Goal: Task Accomplishment & Management: Use online tool/utility

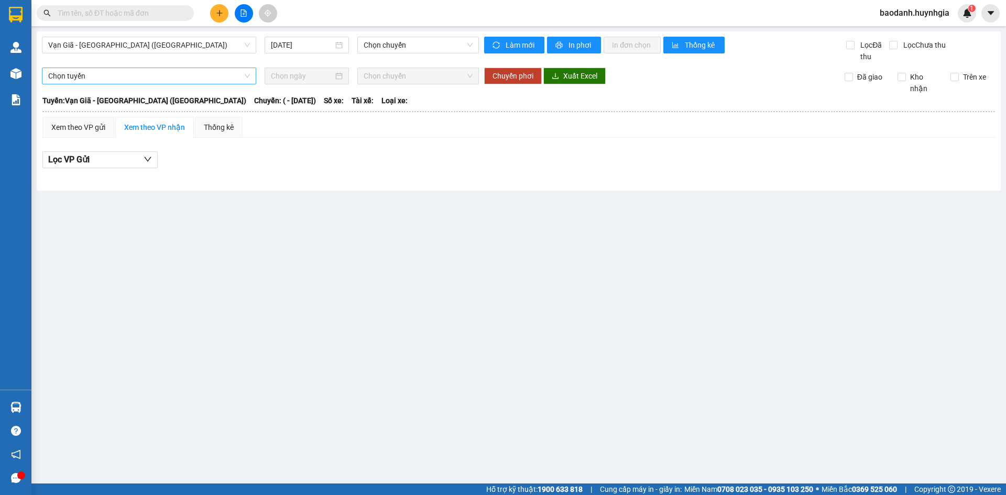
click at [121, 77] on span "Chọn tuyến" at bounding box center [149, 76] width 202 height 16
click at [130, 127] on div "Xem theo VP nhận" at bounding box center [154, 128] width 61 height 12
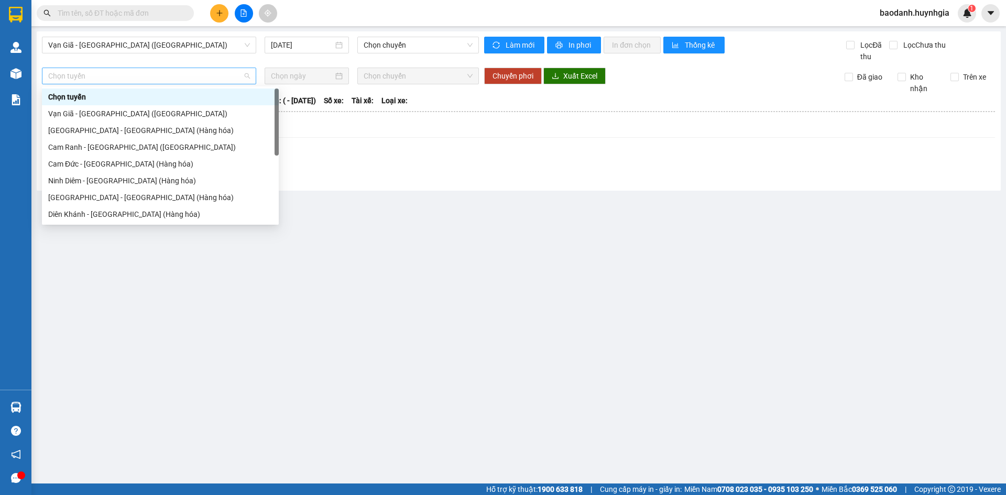
click at [118, 70] on span "Chọn tuyến" at bounding box center [149, 76] width 202 height 16
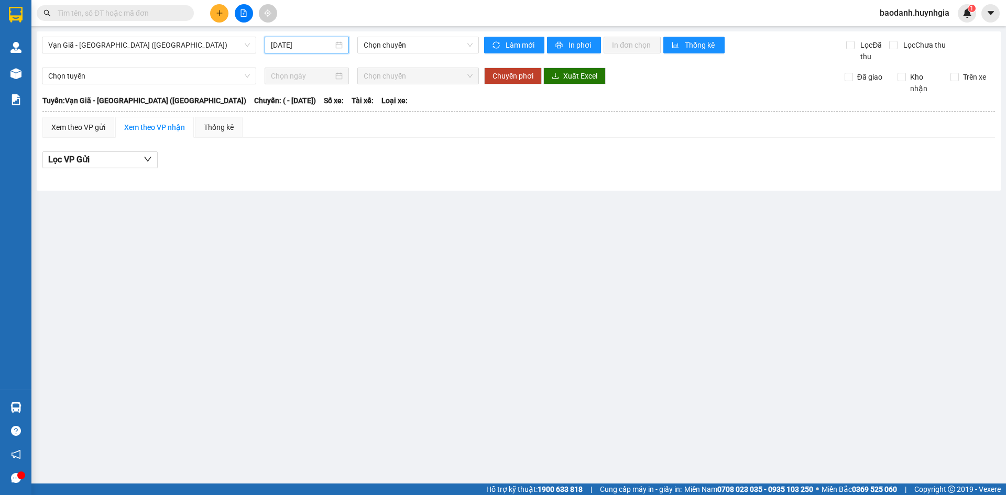
click at [276, 42] on input "[DATE]" at bounding box center [302, 45] width 62 height 12
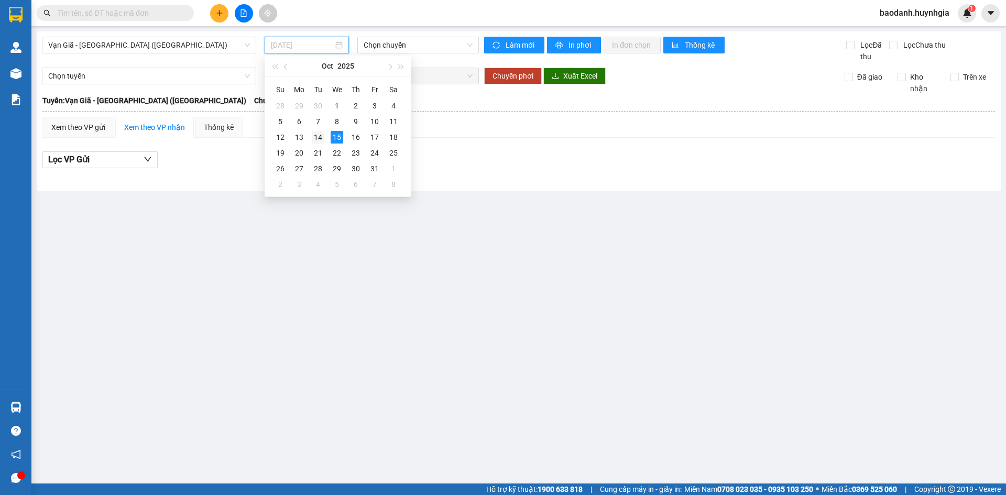
click at [318, 130] on td "14" at bounding box center [318, 137] width 19 height 16
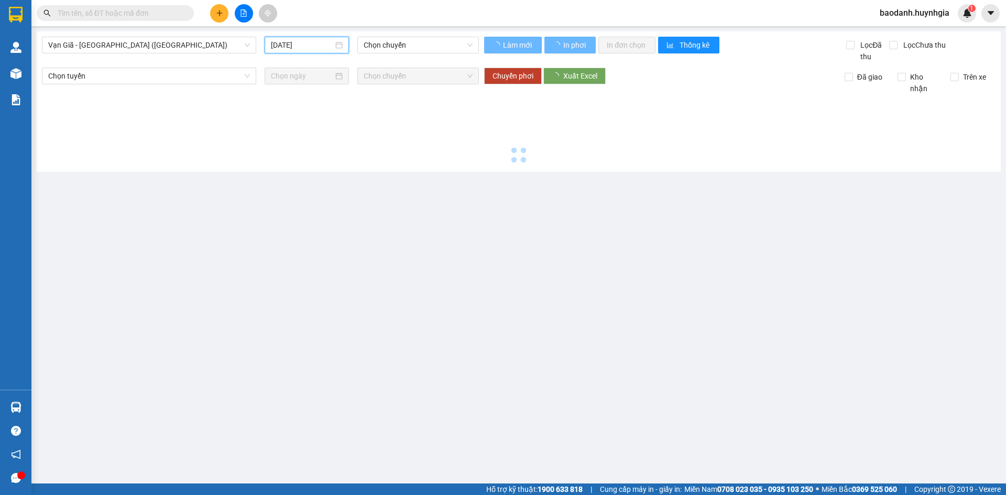
type input "[DATE]"
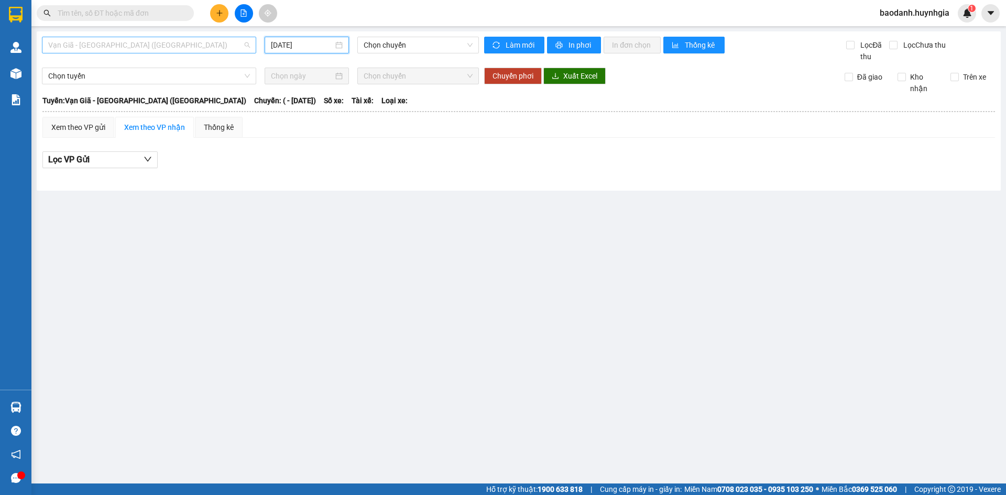
click at [110, 47] on span "Vạn Giã - [GEOGRAPHIC_DATA] ([GEOGRAPHIC_DATA])" at bounding box center [149, 45] width 202 height 16
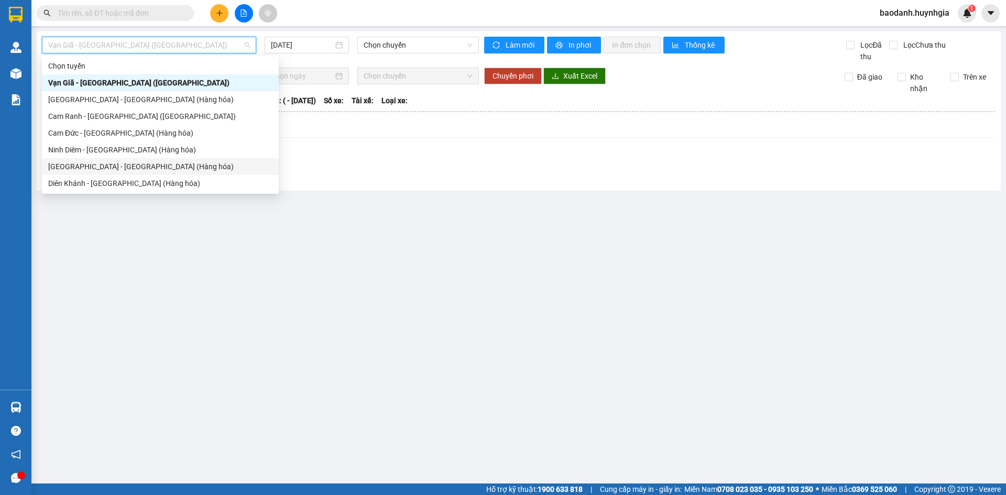
click at [90, 166] on div "[GEOGRAPHIC_DATA][PERSON_NAME][GEOGRAPHIC_DATA] (Hàng hóa)" at bounding box center [160, 167] width 224 height 12
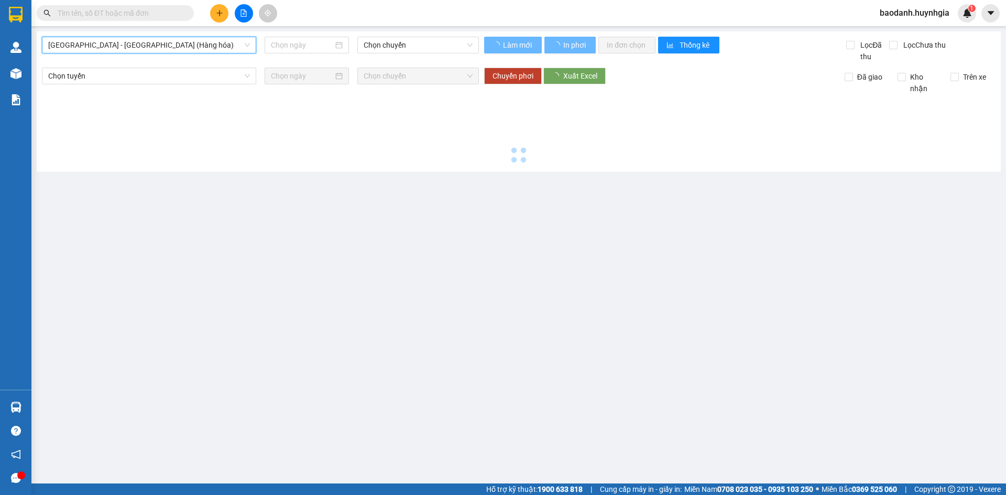
type input "[DATE]"
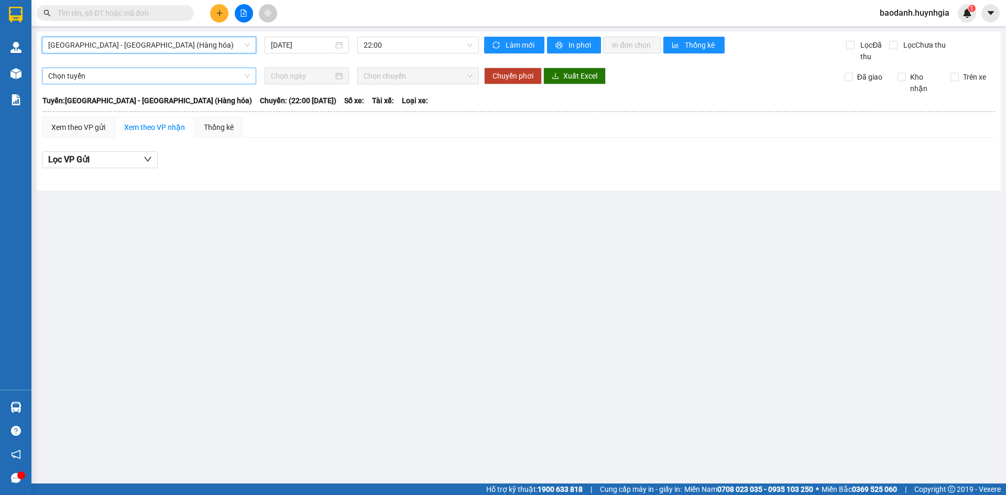
click at [159, 73] on span "Chọn tuyến" at bounding box center [149, 76] width 202 height 16
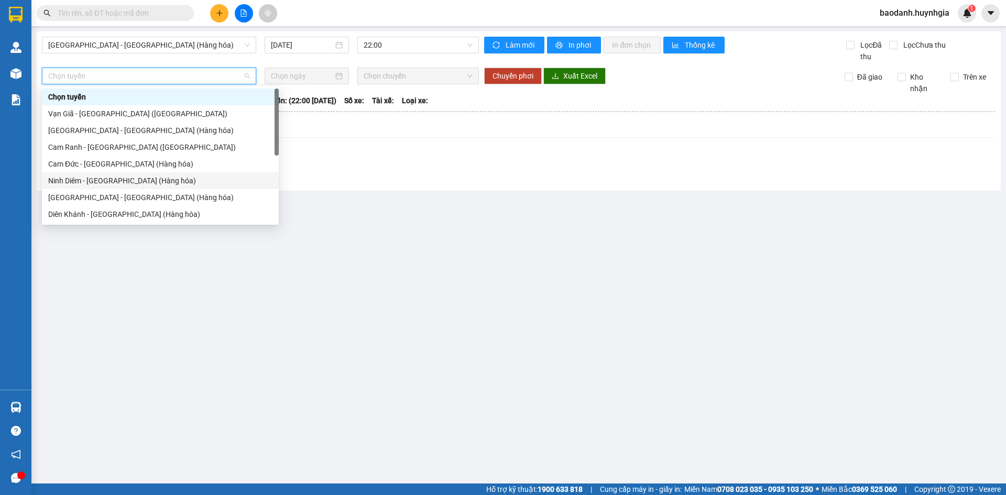
scroll to position [34, 0]
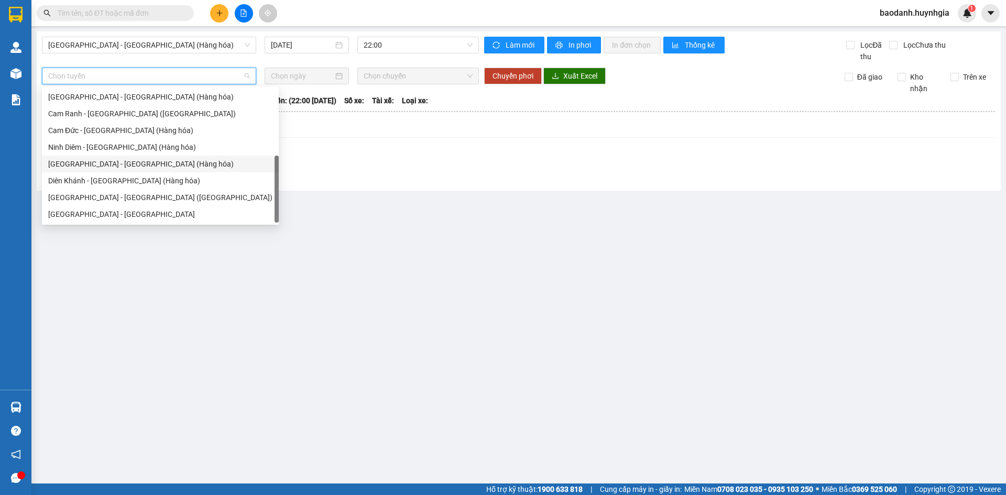
click at [80, 159] on div "[GEOGRAPHIC_DATA][PERSON_NAME][GEOGRAPHIC_DATA] (Hàng hóa)" at bounding box center [160, 164] width 224 height 12
click at [80, 159] on span "Lọc VP Gửi" at bounding box center [68, 159] width 41 height 13
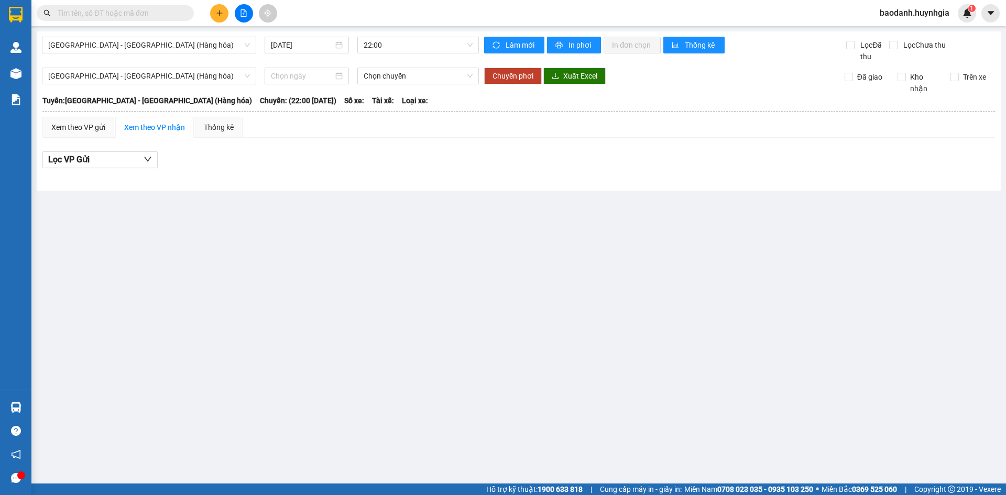
click at [223, 234] on main "Nha Trang - Sài Gòn (Hàng hóa) 15/10/2025 22:00 Làm mới In phơi In đơn chọn Thố…" at bounding box center [503, 242] width 1006 height 484
drag, startPoint x: 223, startPoint y: 234, endPoint x: 162, endPoint y: 183, distance: 79.3
click at [223, 234] on main "Nha Trang - Sài Gòn (Hàng hóa) 15/10/2025 22:00 Làm mới In phơi In đơn chọn Thố…" at bounding box center [503, 242] width 1006 height 484
click at [132, 123] on div "Xem theo VP nhận" at bounding box center [154, 128] width 61 height 12
click at [302, 80] on input at bounding box center [302, 76] width 62 height 12
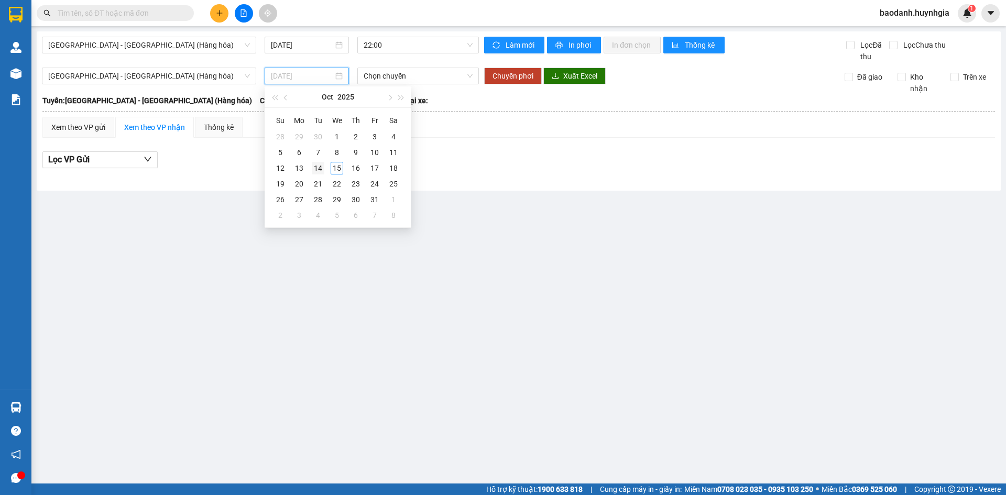
type input "[DATE]"
click at [317, 167] on div "14" at bounding box center [318, 168] width 13 height 13
click at [317, 167] on div "Lọc VP Gửi" at bounding box center [518, 159] width 953 height 17
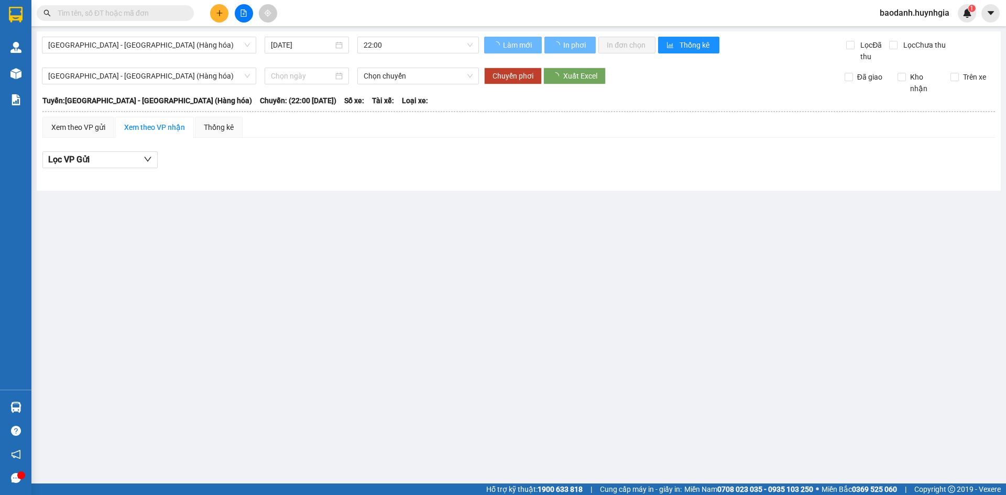
type input "[DATE]"
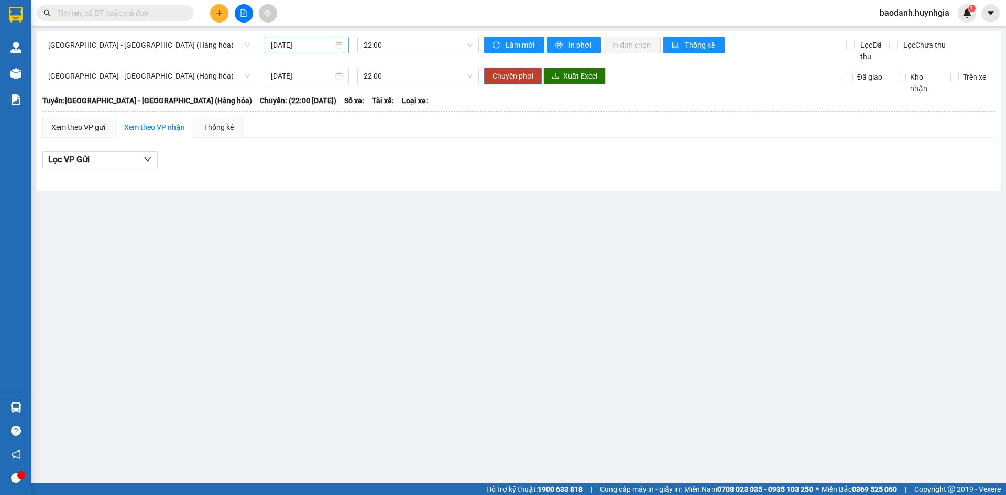
click at [276, 48] on input "[DATE]" at bounding box center [302, 45] width 62 height 12
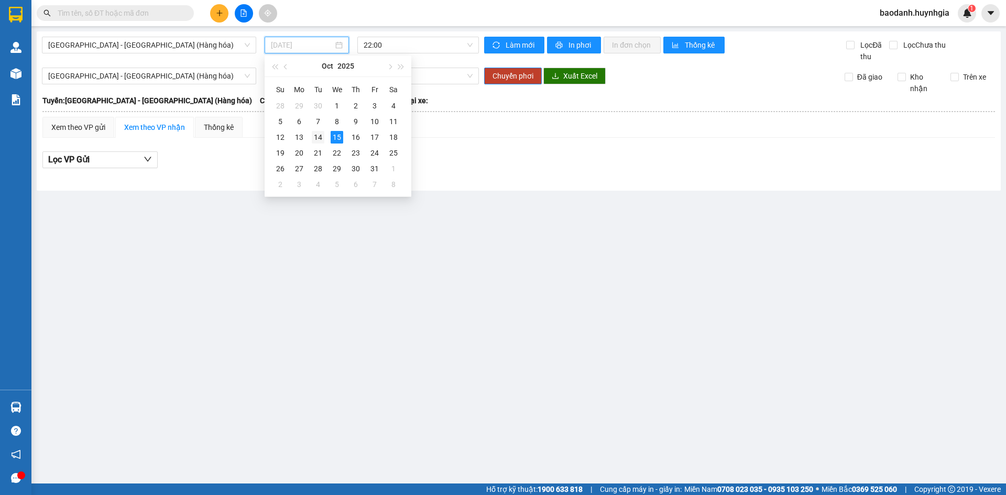
click at [319, 139] on div "14" at bounding box center [318, 137] width 13 height 13
type input "[DATE]"
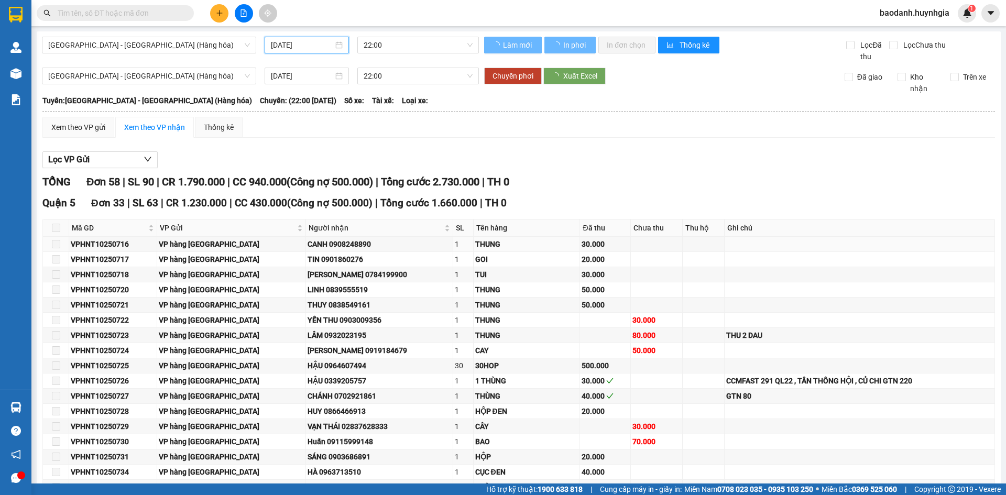
click at [330, 248] on div "[PERSON_NAME] 0908248890" at bounding box center [380, 244] width 144 height 12
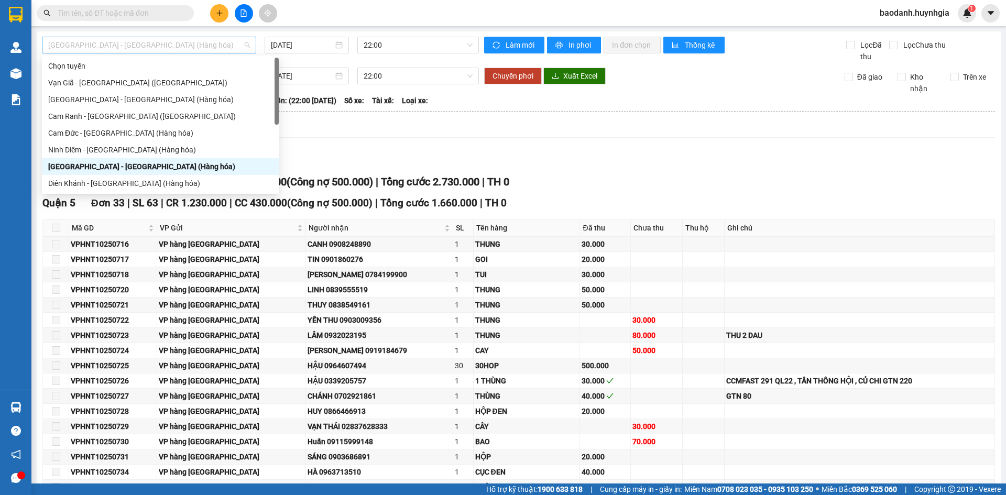
click at [155, 40] on span "[GEOGRAPHIC_DATA][PERSON_NAME][GEOGRAPHIC_DATA] (Hàng hóa)" at bounding box center [149, 45] width 202 height 16
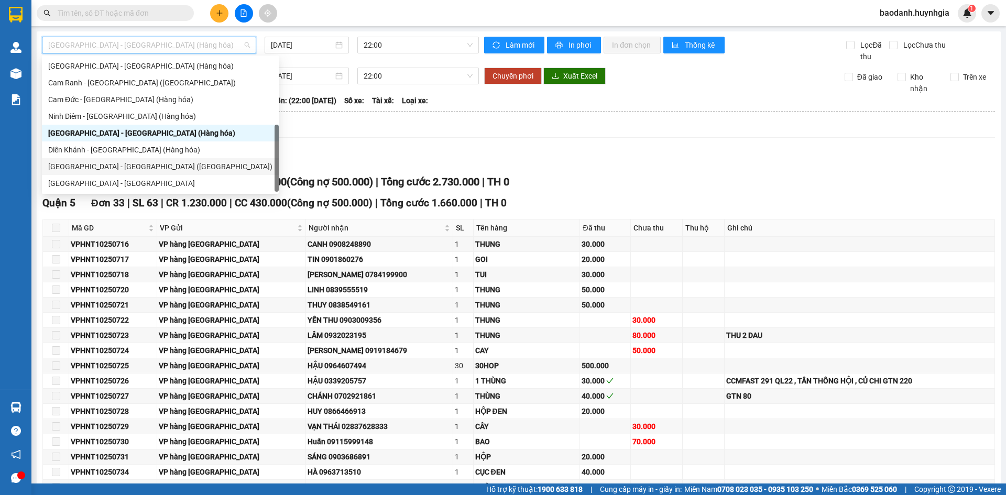
click at [110, 164] on div "[GEOGRAPHIC_DATA] - [GEOGRAPHIC_DATA] ([GEOGRAPHIC_DATA])" at bounding box center [160, 167] width 224 height 12
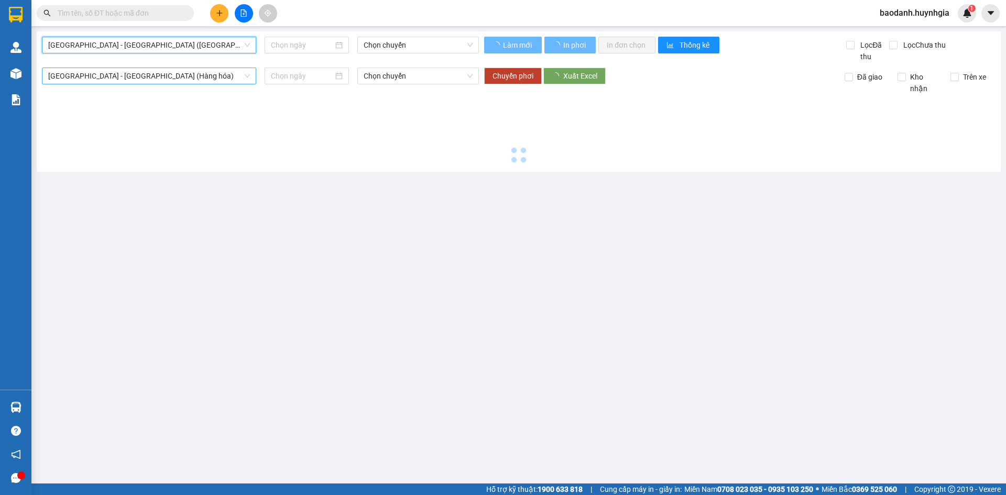
click at [116, 70] on span "[GEOGRAPHIC_DATA][PERSON_NAME][GEOGRAPHIC_DATA] (Hàng hóa)" at bounding box center [149, 76] width 202 height 16
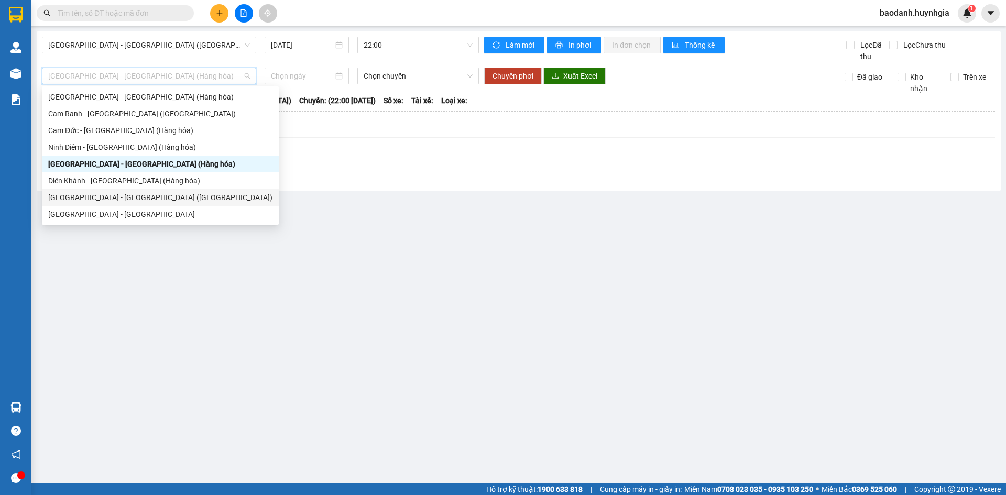
click at [102, 196] on div "[GEOGRAPHIC_DATA] - [GEOGRAPHIC_DATA] ([GEOGRAPHIC_DATA])" at bounding box center [160, 198] width 224 height 12
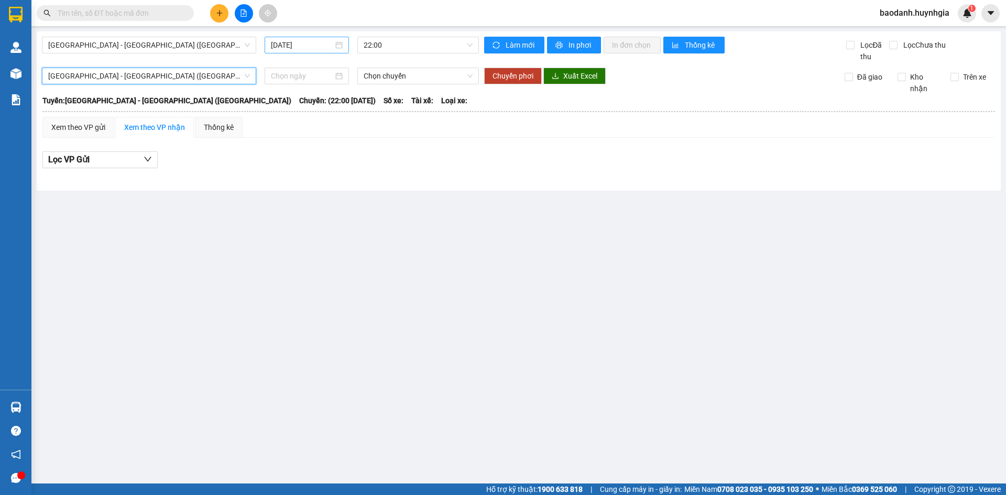
click at [281, 46] on input "[DATE]" at bounding box center [302, 45] width 62 height 12
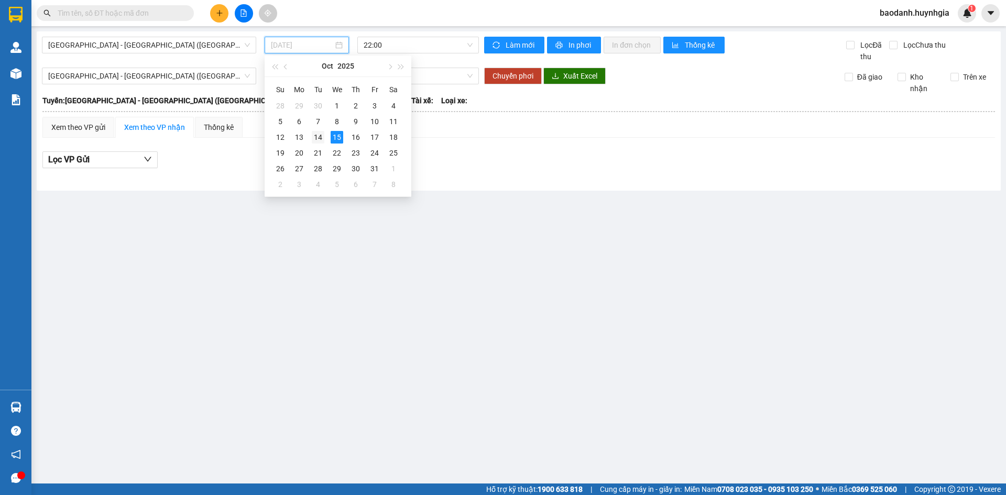
click at [318, 136] on div "14" at bounding box center [318, 137] width 13 height 13
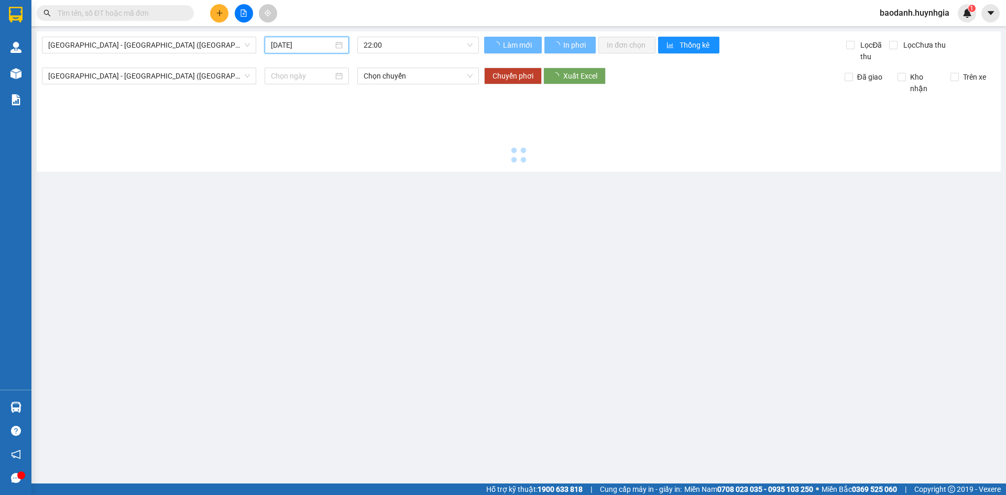
click at [276, 43] on input "[DATE]" at bounding box center [302, 45] width 62 height 12
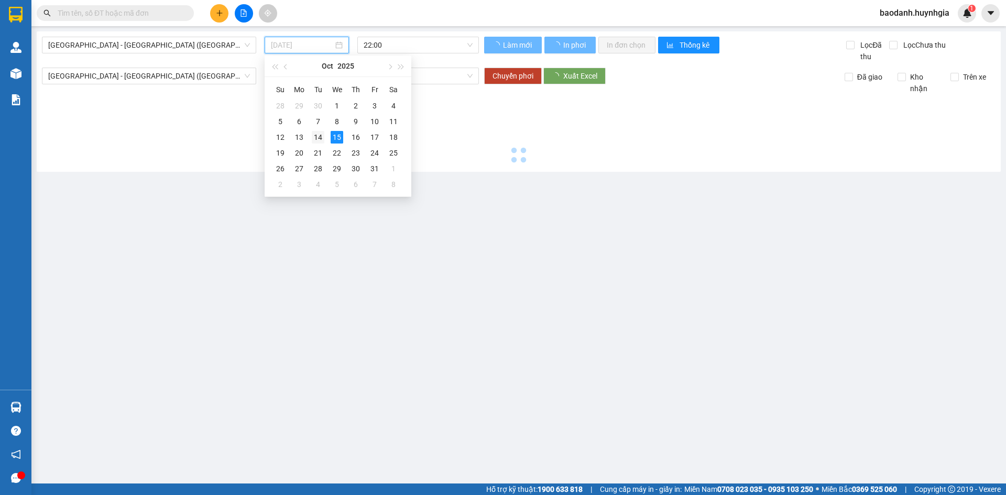
type input "[DATE]"
click at [318, 132] on div "14" at bounding box center [318, 137] width 13 height 13
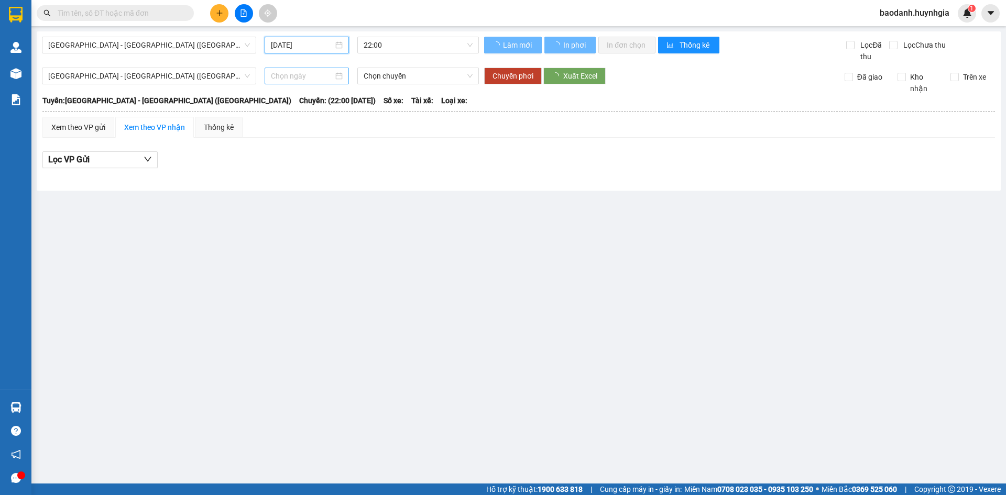
click at [292, 76] on input at bounding box center [302, 76] width 62 height 12
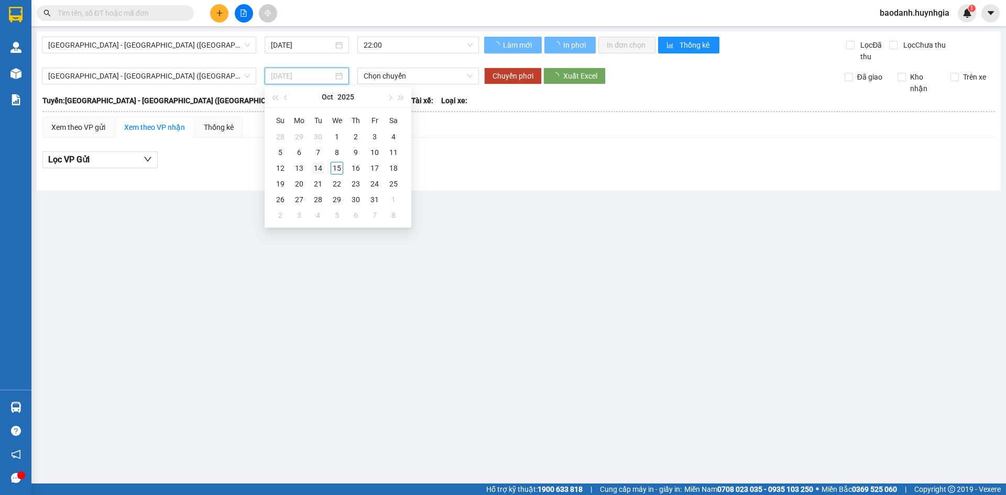
type input "[DATE]"
click at [321, 168] on div "14" at bounding box center [318, 168] width 13 height 13
click at [347, 239] on main "Sài Gòn - Nha Trang (Hàng hóa) 14/10/2025 22:00 Làm mới In phơi In đơn chọn Thố…" at bounding box center [503, 242] width 1006 height 484
type input "[DATE]"
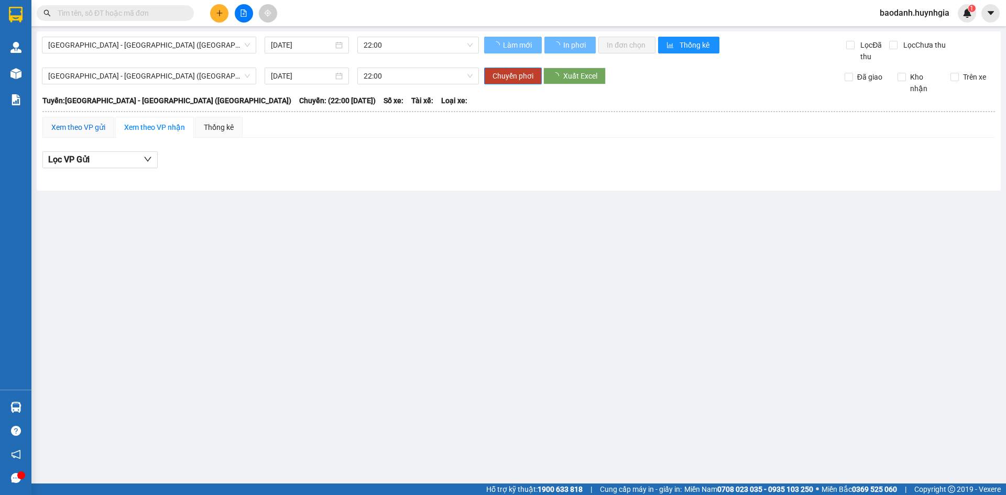
click at [105, 127] on div "Xem theo VP gửi" at bounding box center [78, 128] width 54 height 12
click at [89, 126] on div "Xem theo VP gửi" at bounding box center [78, 128] width 54 height 12
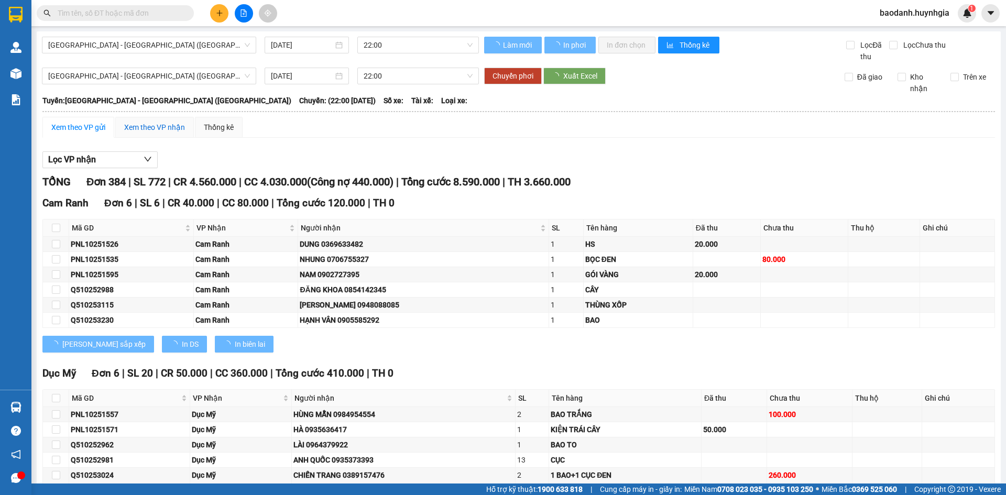
click at [132, 124] on div "Xem theo VP nhận" at bounding box center [154, 128] width 61 height 12
click at [101, 124] on div "Xem theo VP gửi" at bounding box center [78, 128] width 54 height 12
click at [100, 124] on div "Xem theo VP gửi" at bounding box center [78, 128] width 54 height 12
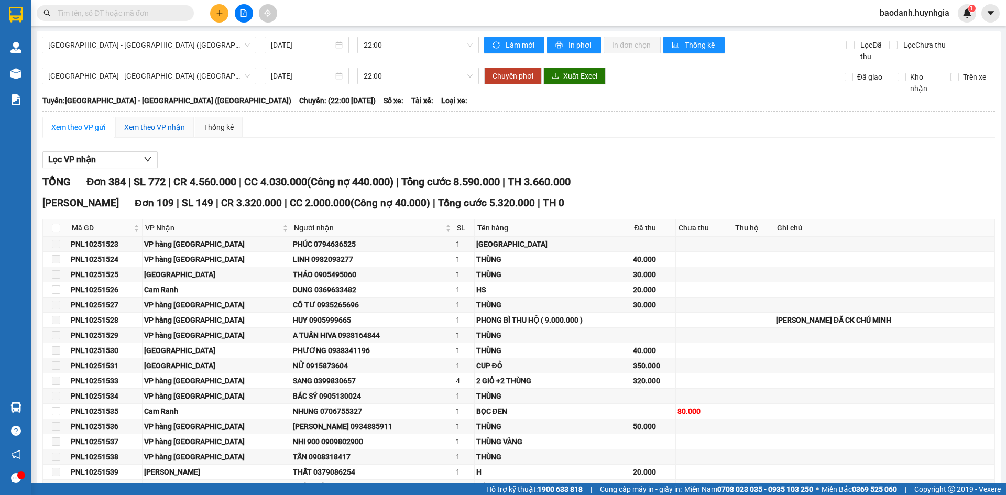
click at [137, 127] on div "Xem theo VP nhận" at bounding box center [154, 128] width 61 height 12
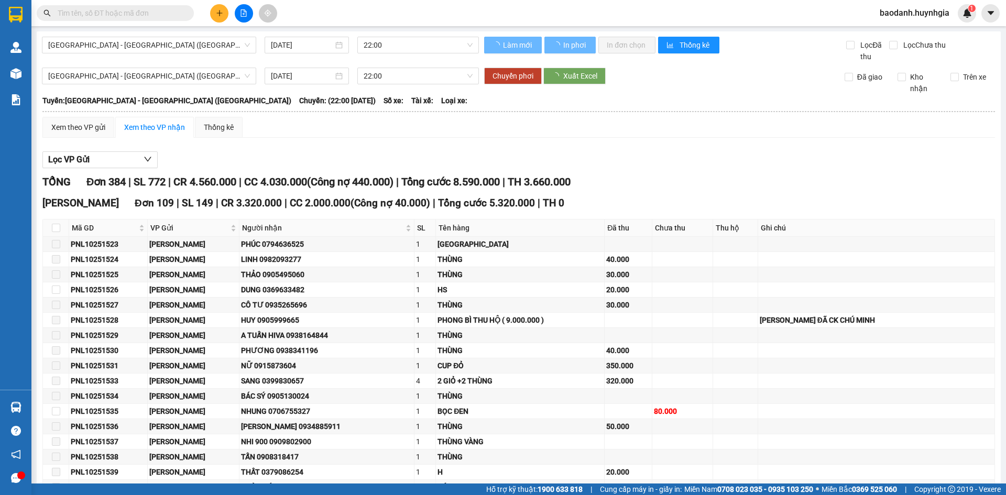
click at [137, 127] on div "Xem theo VP nhận" at bounding box center [154, 128] width 61 height 12
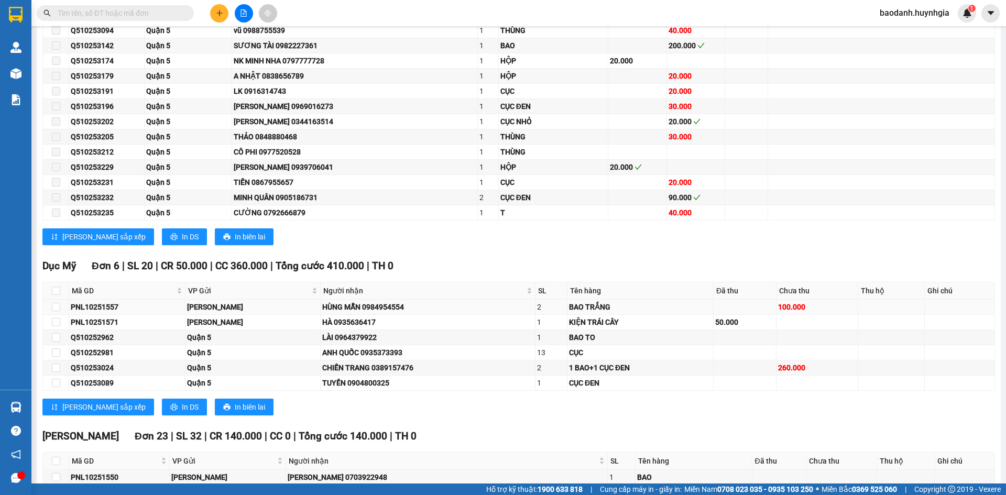
scroll to position [838, 0]
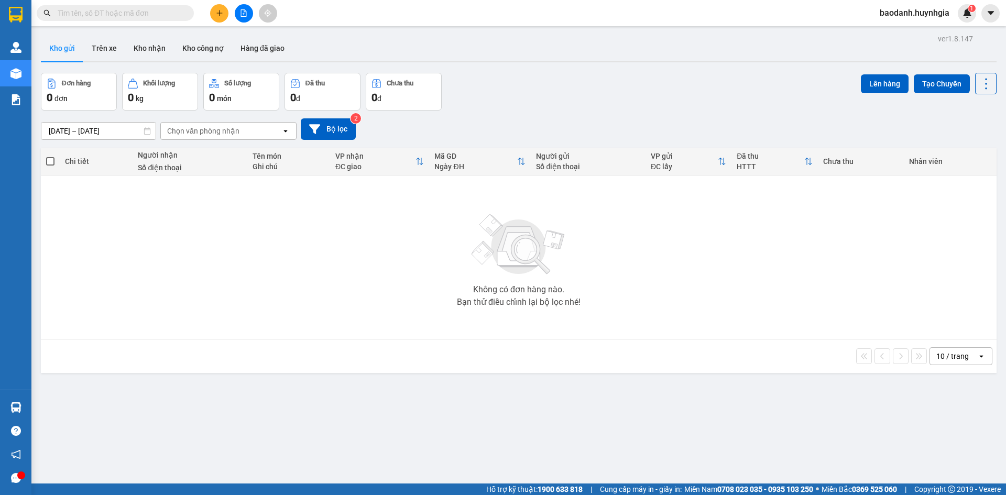
click at [245, 10] on icon "file-add" at bounding box center [243, 12] width 7 height 7
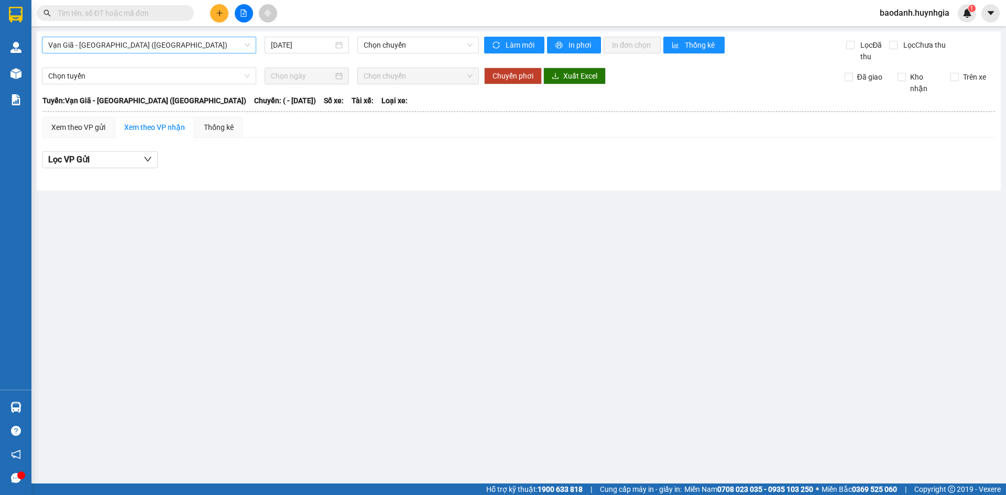
click at [119, 42] on span "Vạn Giã - [GEOGRAPHIC_DATA] ([GEOGRAPHIC_DATA])" at bounding box center [149, 45] width 202 height 16
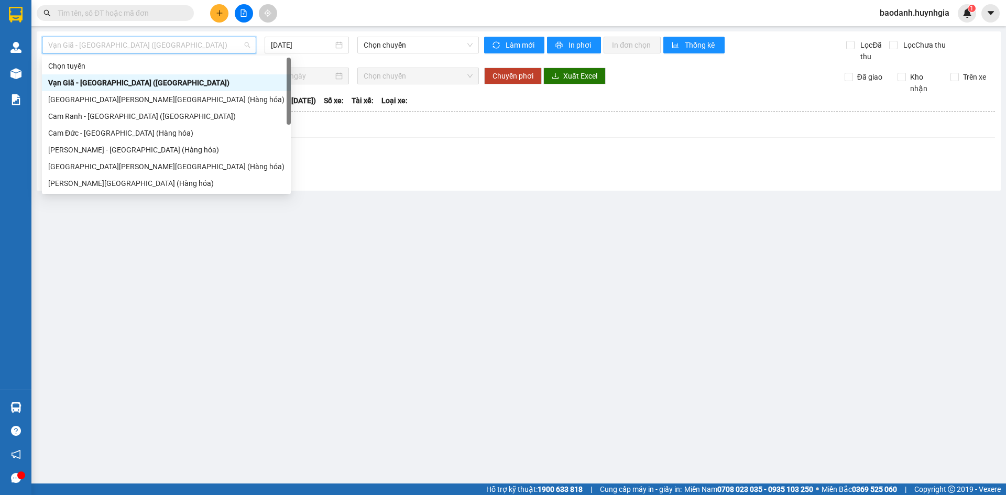
click at [117, 46] on span "Vạn Giã - [GEOGRAPHIC_DATA] ([GEOGRAPHIC_DATA])" at bounding box center [149, 45] width 202 height 16
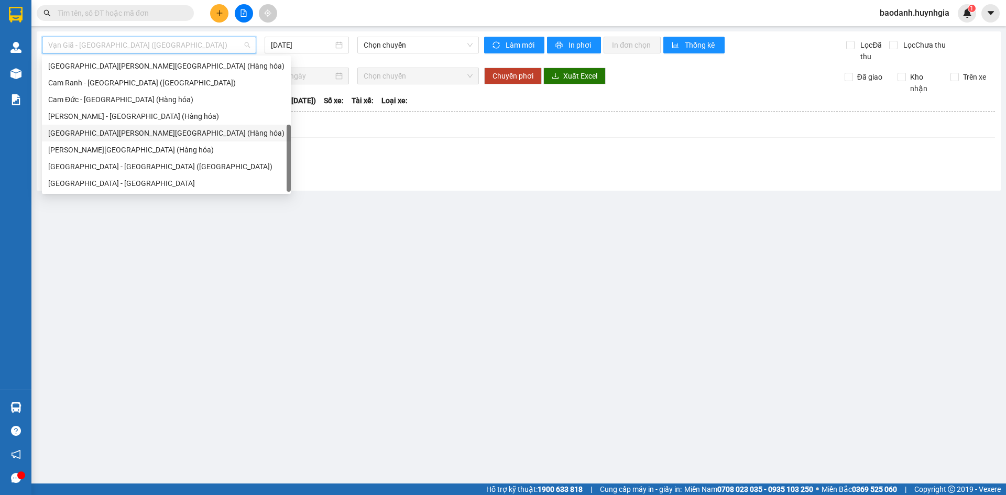
click at [105, 135] on div "[GEOGRAPHIC_DATA][PERSON_NAME][GEOGRAPHIC_DATA] (Hàng hóa)" at bounding box center [166, 133] width 236 height 12
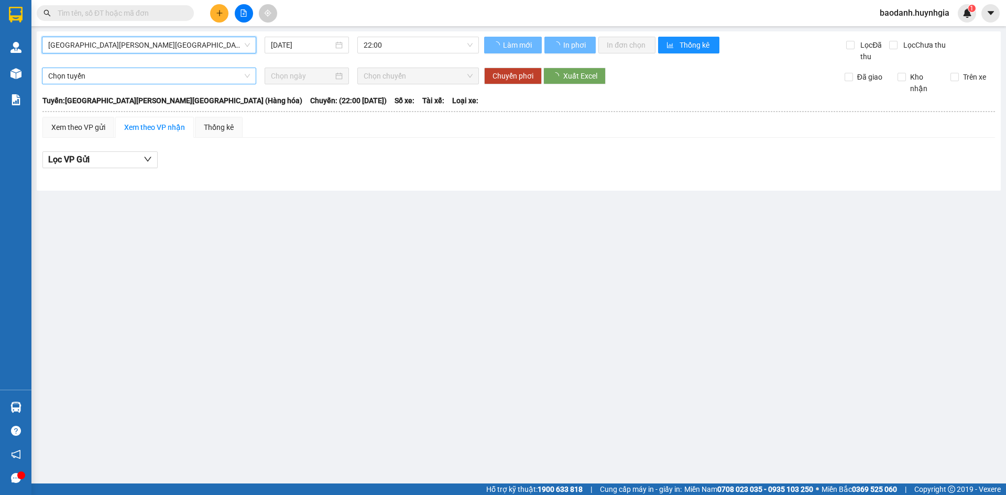
click at [110, 78] on span "Chọn tuyến" at bounding box center [149, 76] width 202 height 16
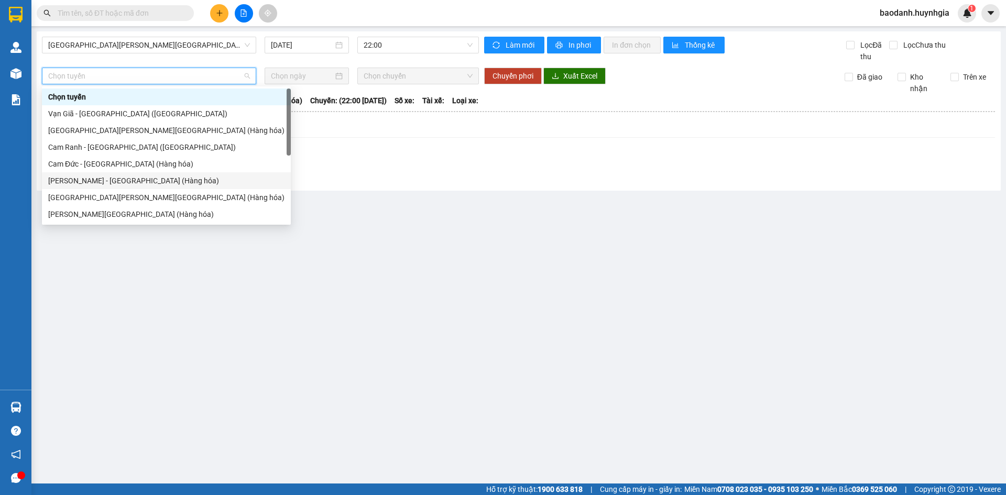
scroll to position [34, 0]
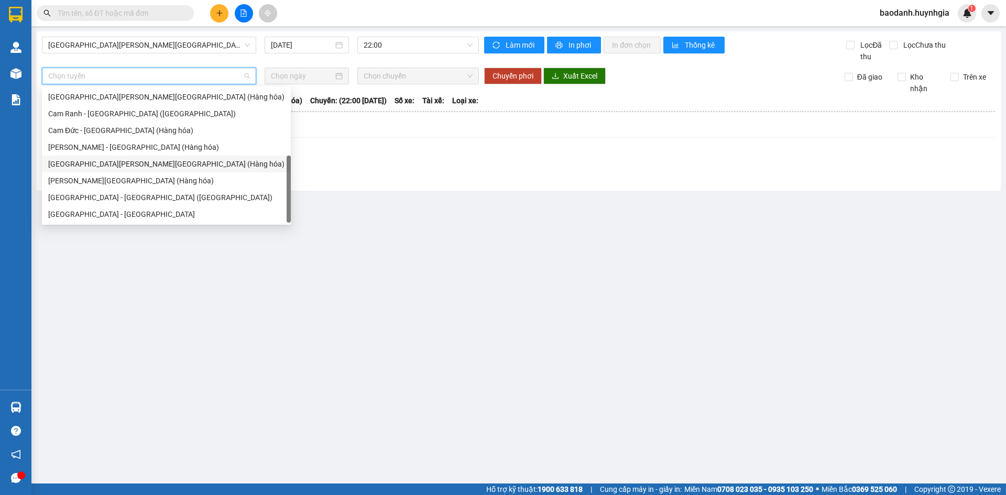
click at [105, 160] on div "[GEOGRAPHIC_DATA][PERSON_NAME][GEOGRAPHIC_DATA] (Hàng hóa)" at bounding box center [166, 164] width 236 height 12
click at [105, 160] on button "Lọc VP Gửi" at bounding box center [99, 159] width 115 height 17
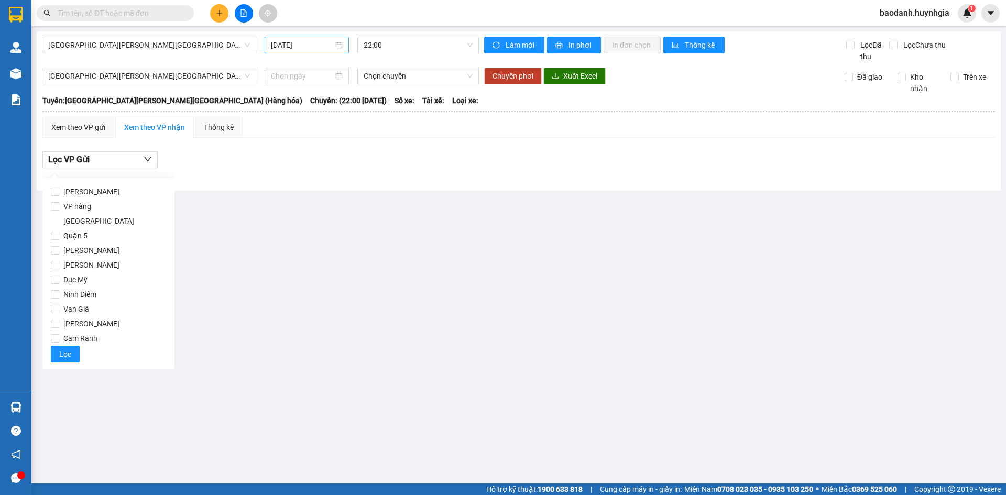
click at [280, 43] on input "[DATE]" at bounding box center [302, 45] width 62 height 12
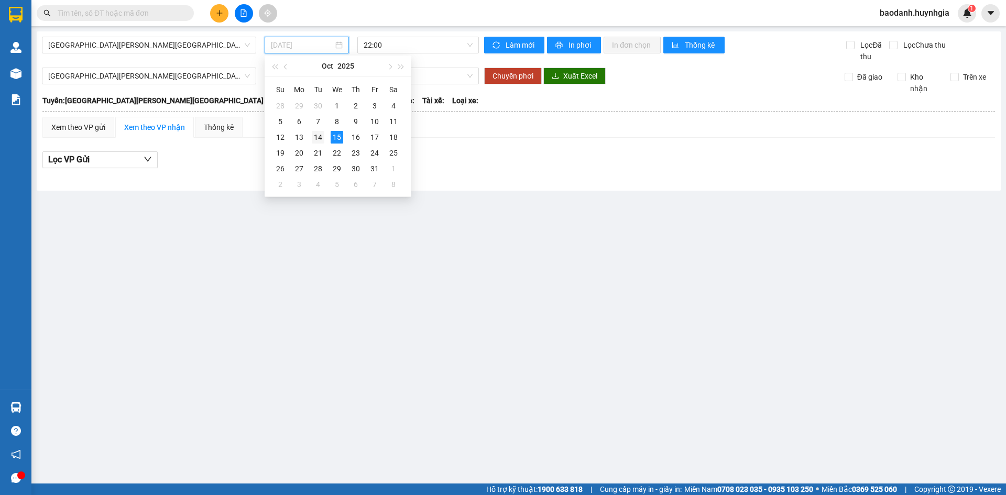
click at [318, 139] on div "14" at bounding box center [318, 137] width 13 height 13
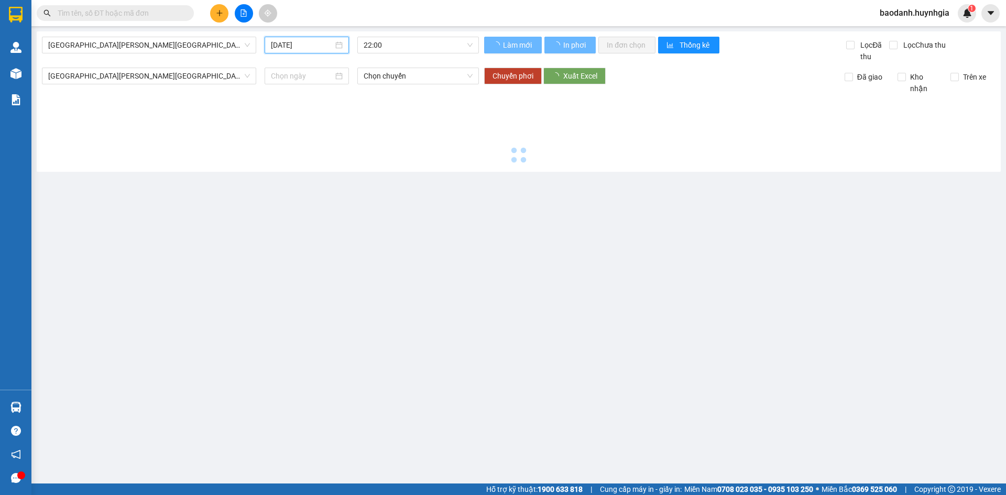
type input "[DATE]"
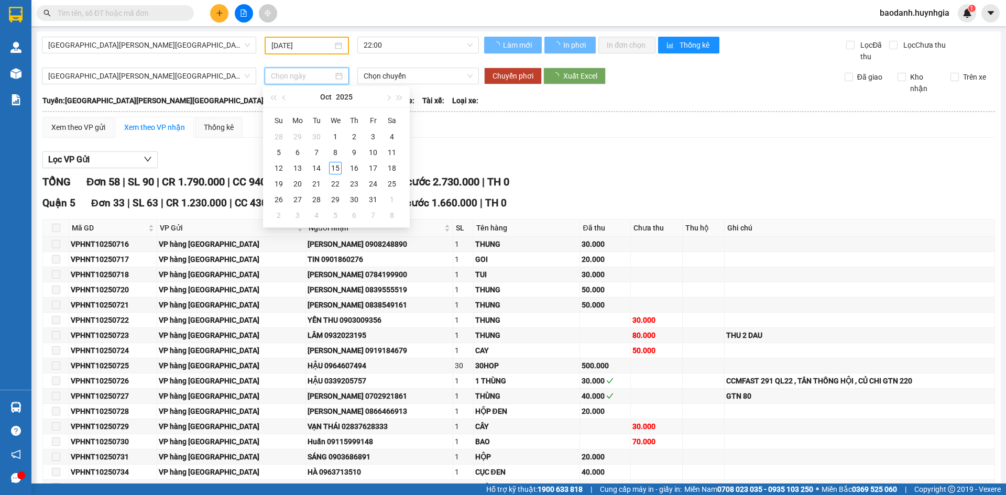
click at [285, 81] on input at bounding box center [302, 76] width 62 height 12
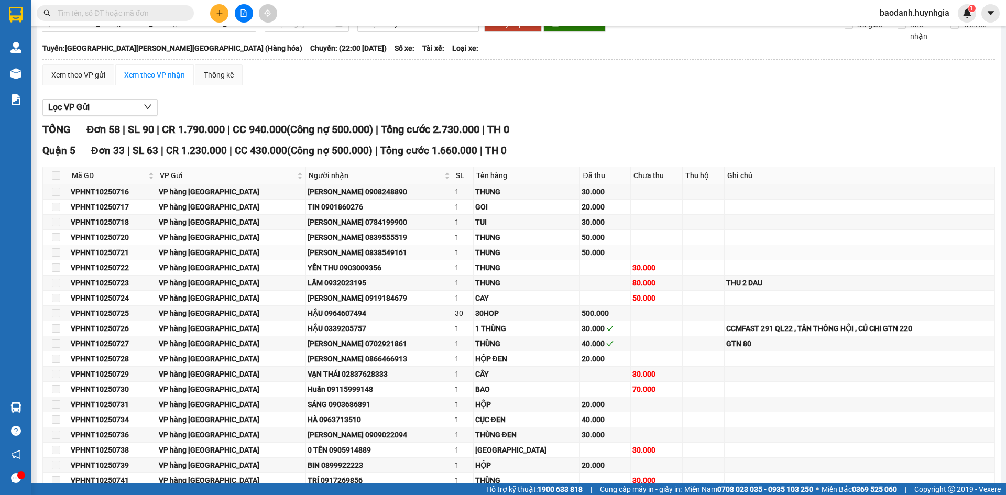
click at [845, 256] on td at bounding box center [860, 252] width 270 height 15
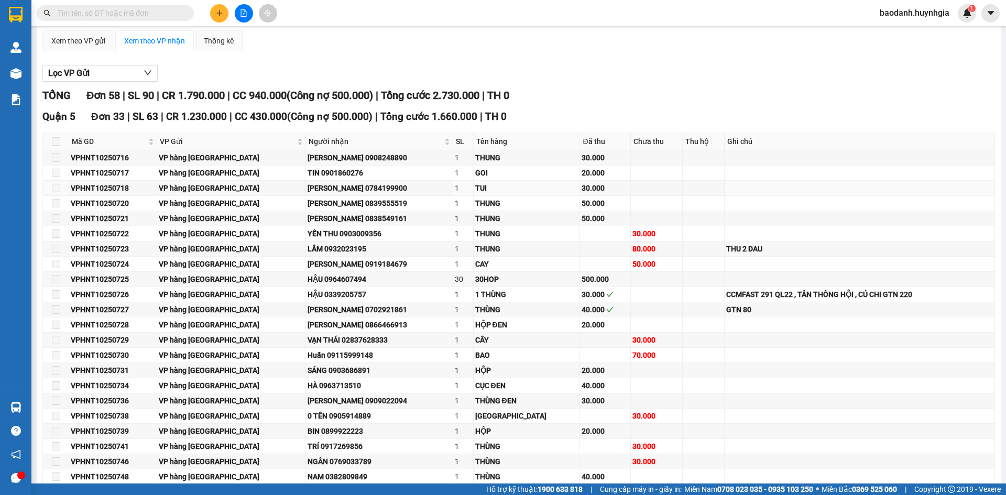
scroll to position [0, 0]
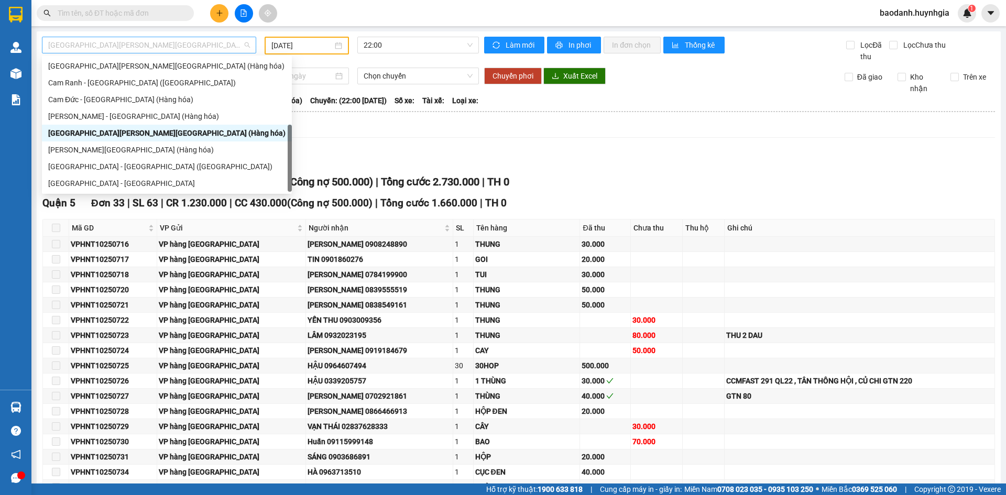
click at [107, 45] on span "[GEOGRAPHIC_DATA][PERSON_NAME][GEOGRAPHIC_DATA] (Hàng hóa)" at bounding box center [149, 45] width 202 height 16
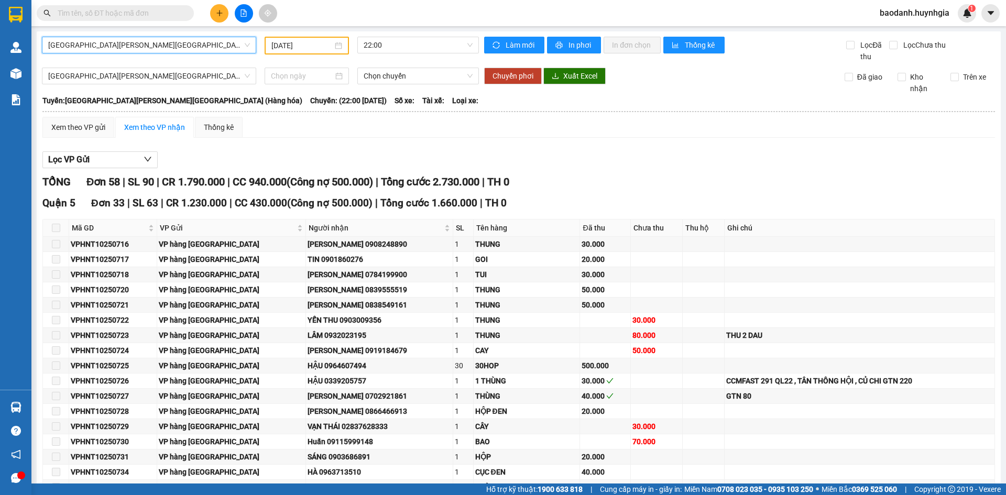
click at [130, 43] on span "[GEOGRAPHIC_DATA][PERSON_NAME][GEOGRAPHIC_DATA] (Hàng hóa)" at bounding box center [149, 45] width 202 height 16
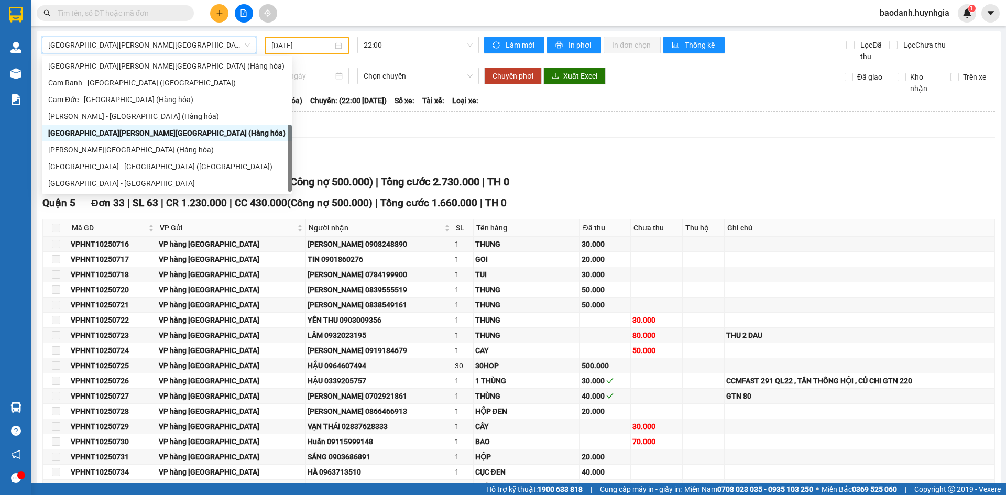
click at [130, 43] on span "[GEOGRAPHIC_DATA][PERSON_NAME][GEOGRAPHIC_DATA] (Hàng hóa)" at bounding box center [149, 45] width 202 height 16
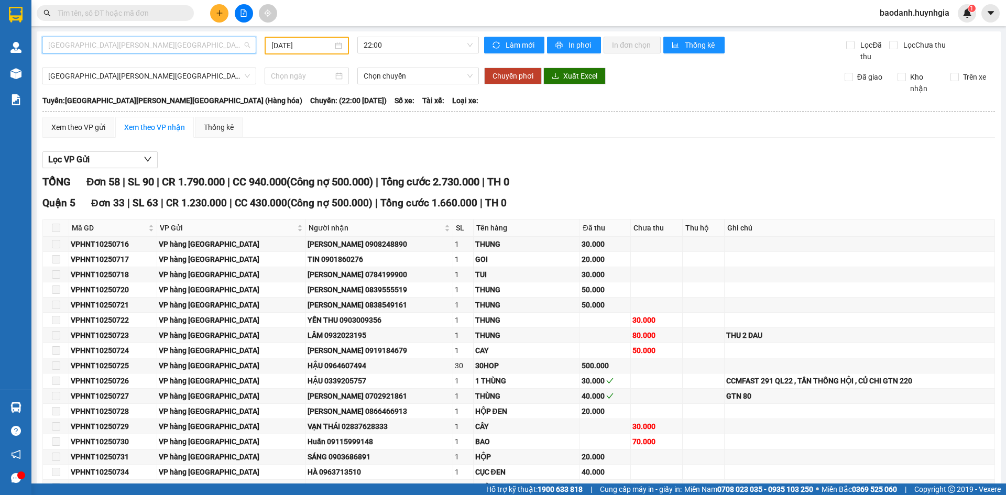
click at [120, 37] on div "[GEOGRAPHIC_DATA][PERSON_NAME][GEOGRAPHIC_DATA] (Hàng hóa)" at bounding box center [149, 45] width 214 height 17
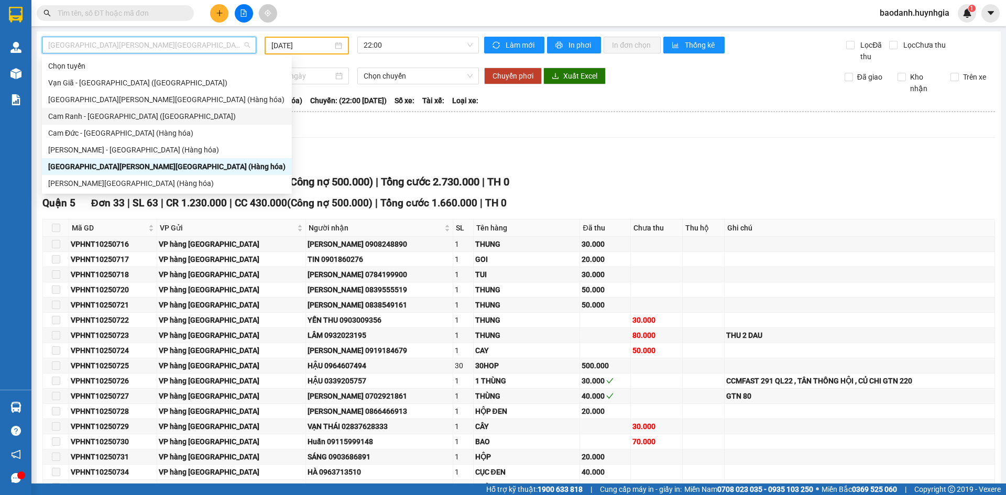
scroll to position [34, 0]
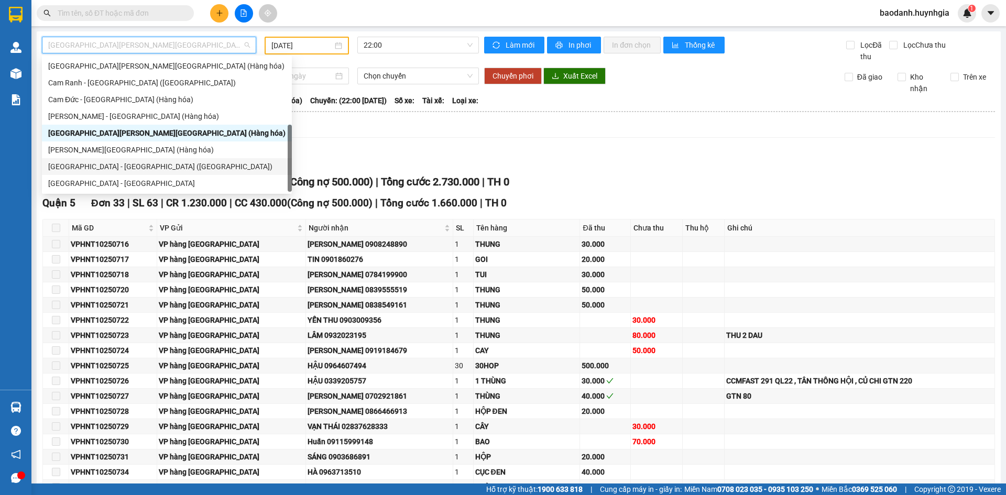
click at [103, 162] on div "[GEOGRAPHIC_DATA] - [GEOGRAPHIC_DATA] ([GEOGRAPHIC_DATA])" at bounding box center [166, 167] width 237 height 12
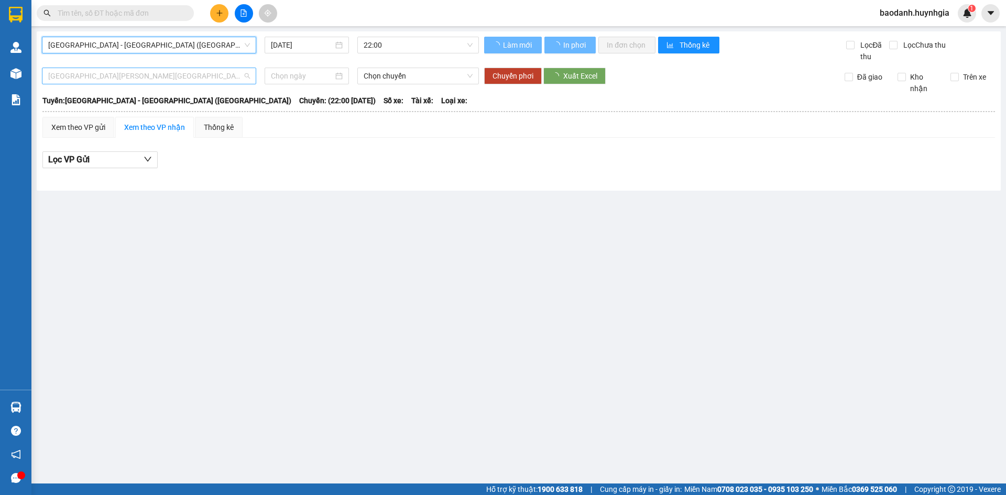
click at [122, 79] on span "[GEOGRAPHIC_DATA][PERSON_NAME][GEOGRAPHIC_DATA] (Hàng hóa)" at bounding box center [149, 76] width 202 height 16
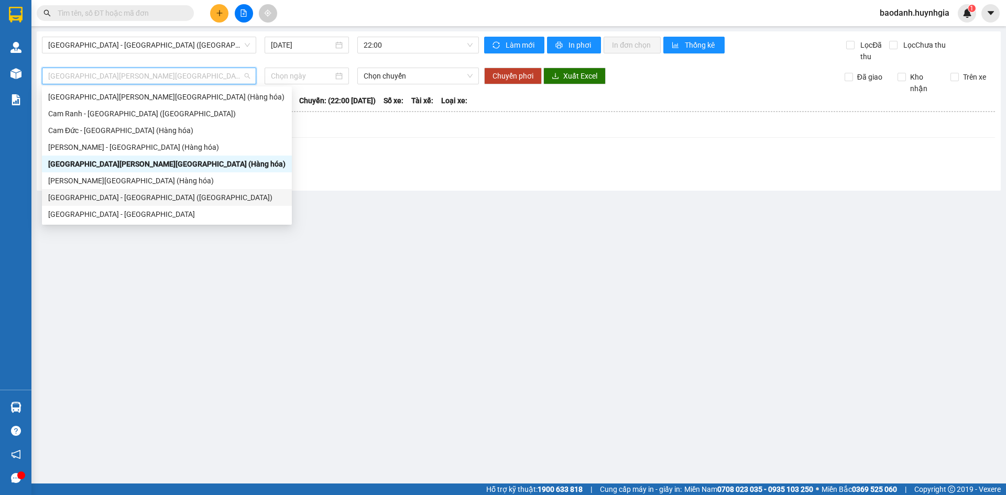
click at [107, 193] on div "[GEOGRAPHIC_DATA] - [GEOGRAPHIC_DATA] ([GEOGRAPHIC_DATA])" at bounding box center [166, 198] width 237 height 12
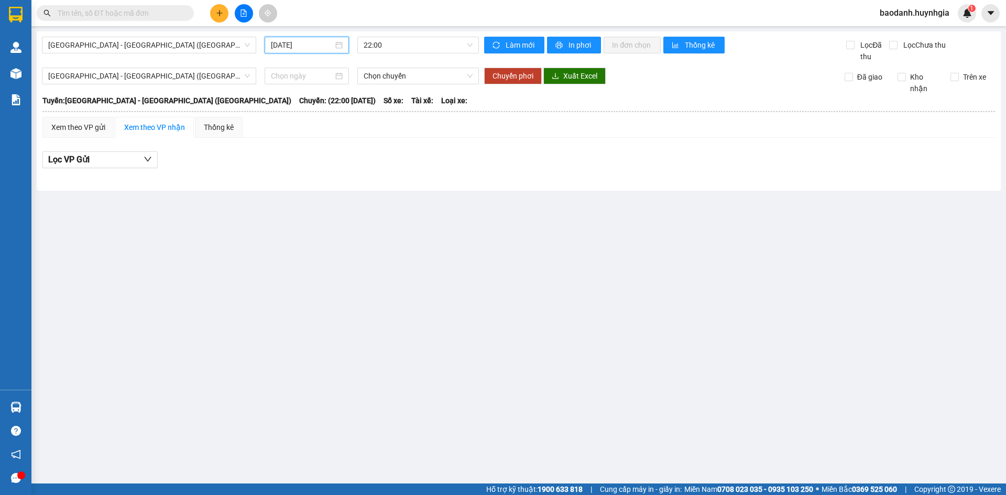
click at [279, 46] on input "[DATE]" at bounding box center [302, 45] width 62 height 12
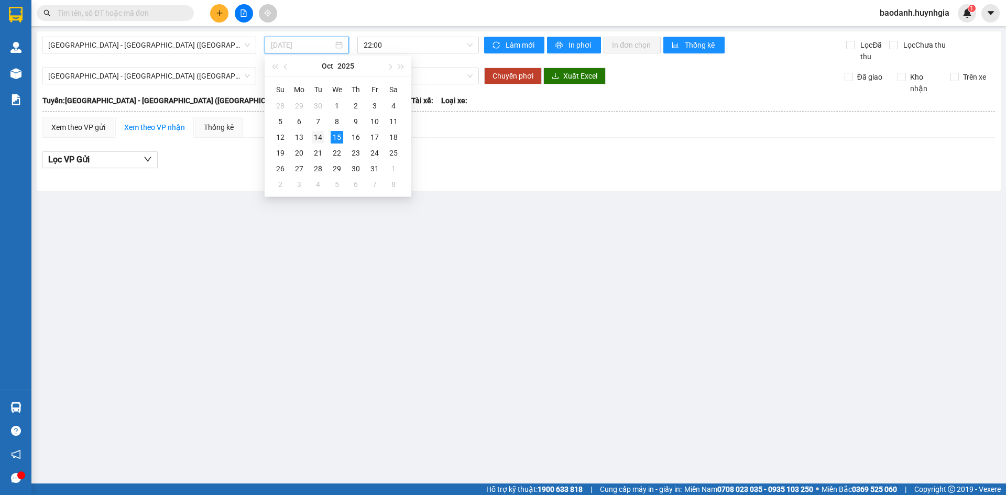
click at [321, 137] on div "14" at bounding box center [318, 137] width 13 height 13
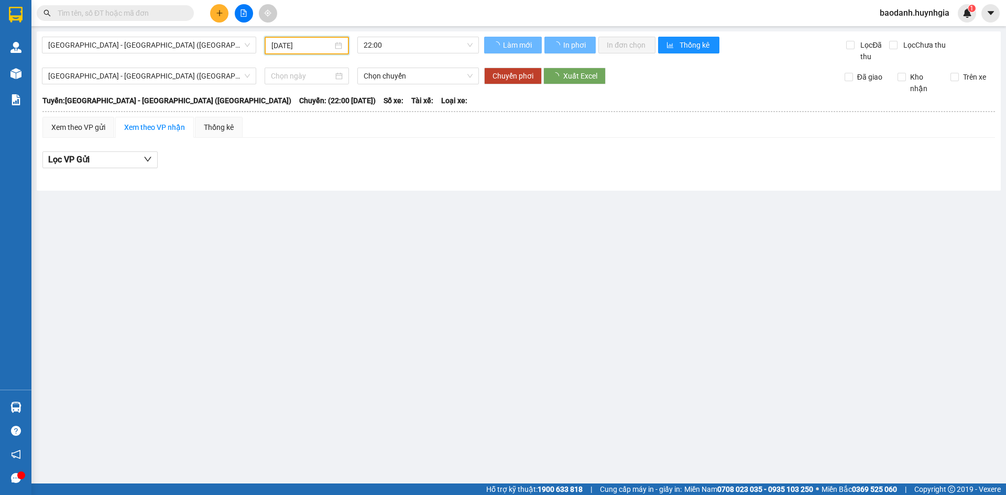
click at [276, 43] on input "[DATE]" at bounding box center [301, 46] width 61 height 12
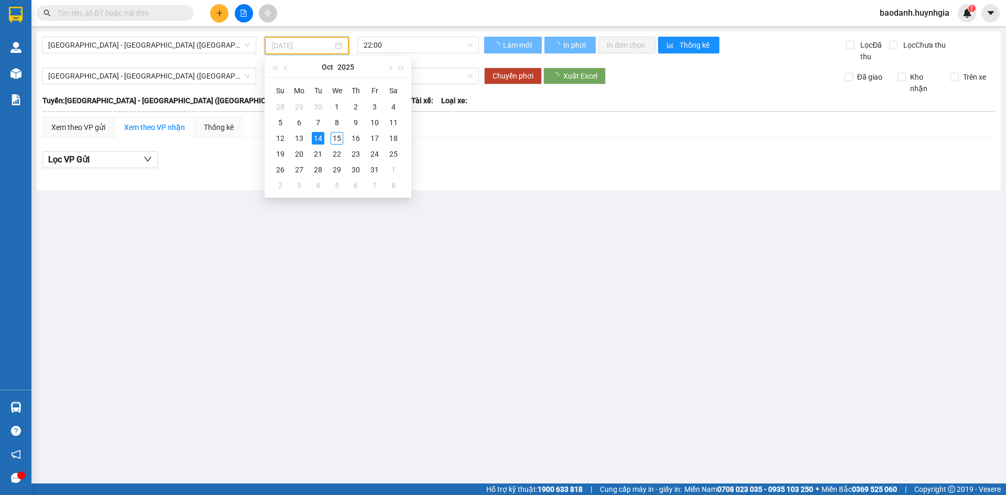
type input "[DATE]"
click at [292, 271] on main "[GEOGRAPHIC_DATA] - [GEOGRAPHIC_DATA] ([GEOGRAPHIC_DATA]) [DATE] 22:00 [PERSON_…" at bounding box center [503, 242] width 1006 height 484
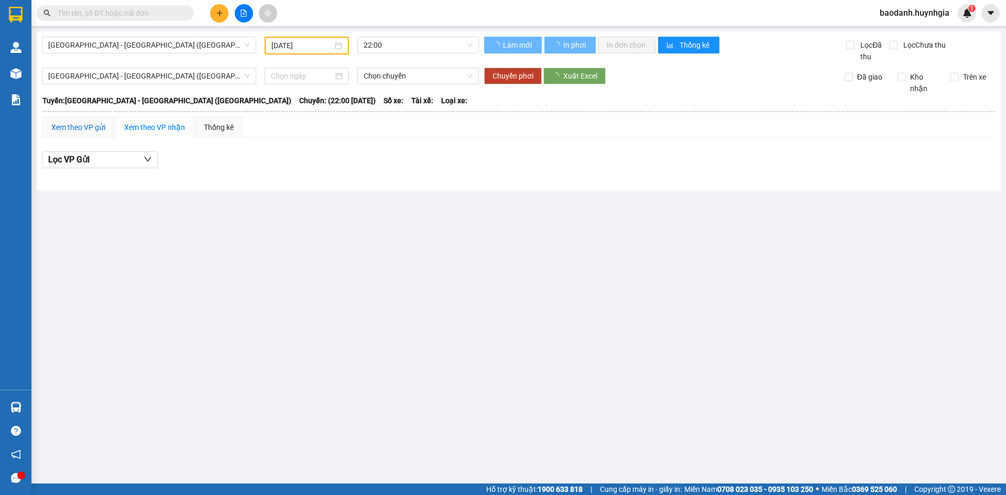
click at [97, 124] on div "Xem theo VP gửi" at bounding box center [78, 128] width 54 height 12
click at [153, 128] on div "Xem theo VP nhận" at bounding box center [154, 128] width 61 height 12
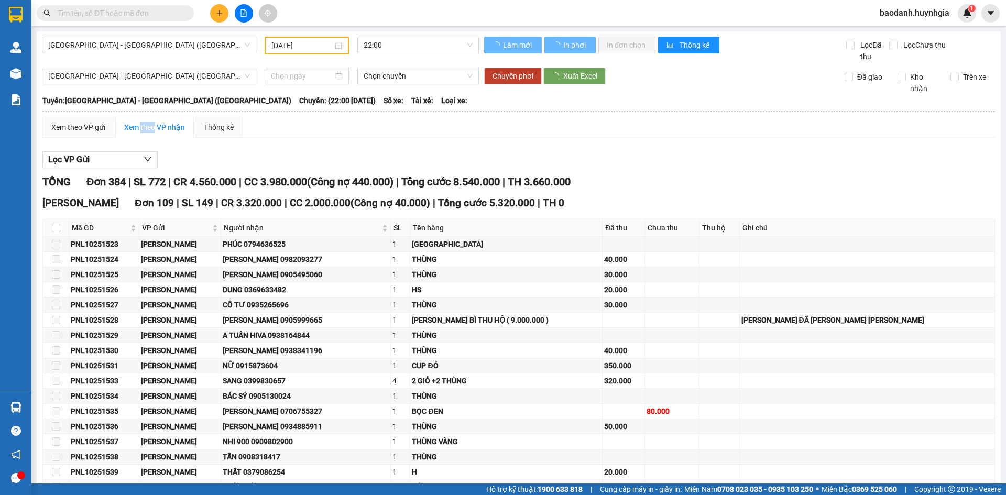
click at [287, 75] on input at bounding box center [302, 76] width 62 height 12
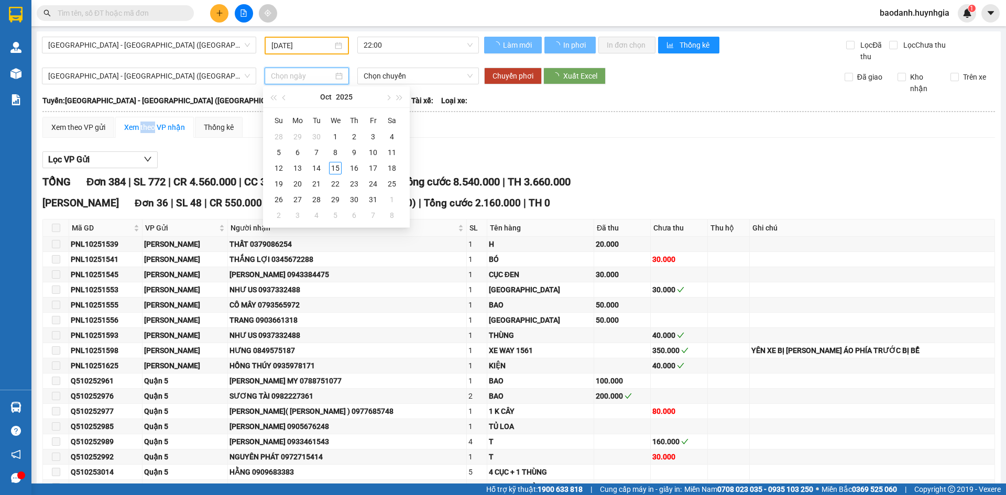
click at [558, 195] on div "Cam Đức Đơn 36 | SL 48 | CR 550.000 | CC 1.610.000 ( Công nợ 440.000 ) | [PERSO…" at bounding box center [518, 203] width 953 height 16
